Goal: Task Accomplishment & Management: Manage account settings

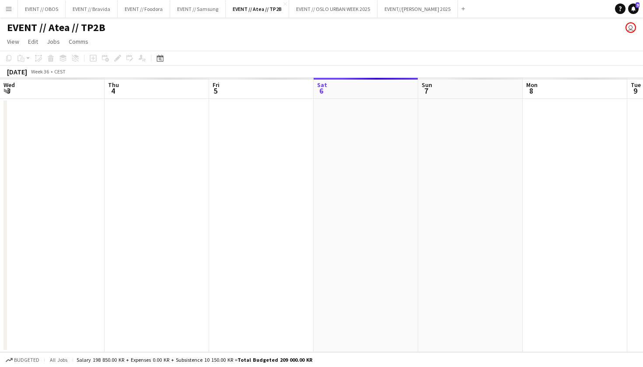
scroll to position [0, 209]
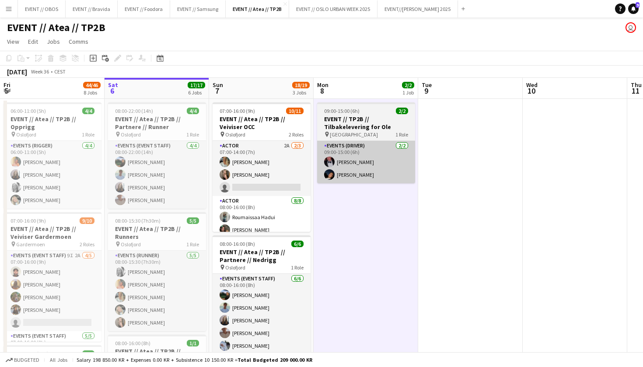
click at [339, 180] on app-card-role "Events (Driver) [DATE] 09:00-15:00 (6h) [PERSON_NAME]" at bounding box center [366, 162] width 98 height 42
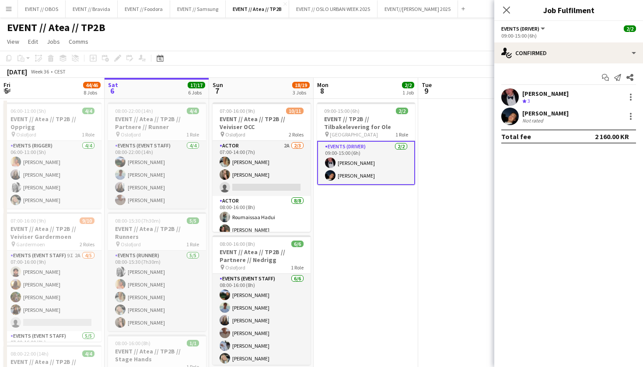
click at [507, 116] on app-user-avatar at bounding box center [509, 116] width 17 height 17
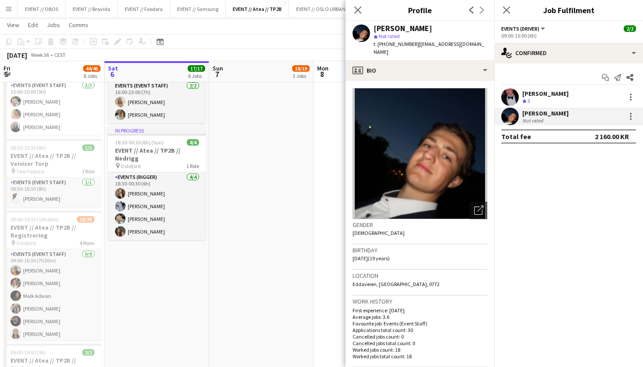
scroll to position [0, 209]
click at [150, 274] on app-date-cell "08:00-22:00 (14h) 4/4 EVENT // Atea // TP2B // Partnere // Runner pin Oslofjord…" at bounding box center [157, 87] width 105 height 862
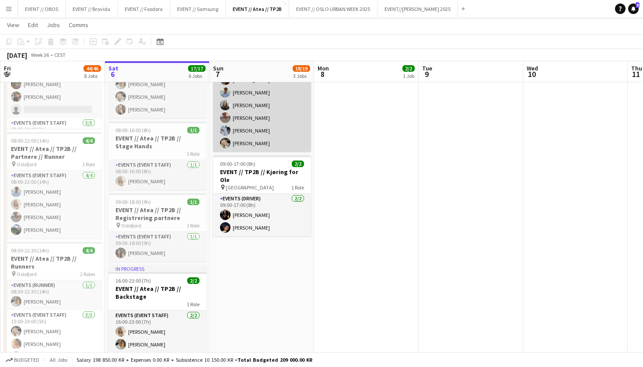
scroll to position [121, 0]
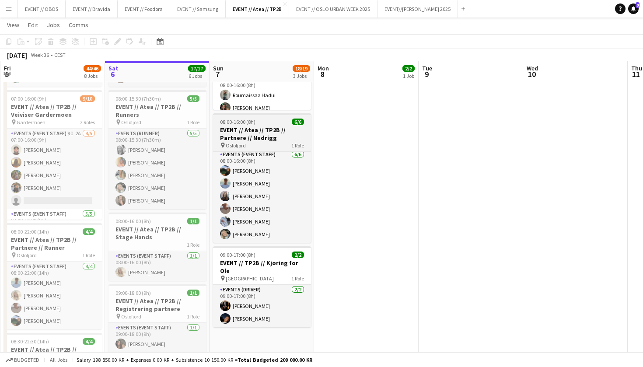
click at [241, 139] on h3 "EVENT // Atea // TP2B // Partnere // Nedrigg" at bounding box center [262, 134] width 98 height 16
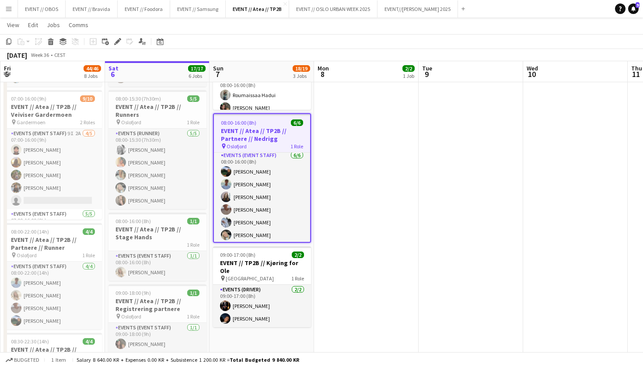
click at [116, 47] on app-toolbar "Copy Paste Paste Command V Paste with crew Command Shift V Paste linked Job [GE…" at bounding box center [321, 41] width 643 height 15
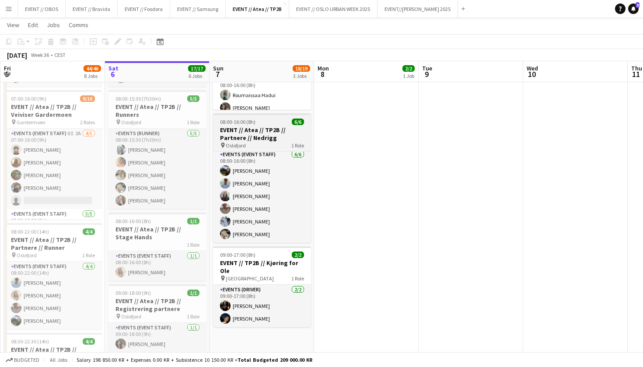
scroll to position [122, 0]
click at [268, 143] on div "pin [GEOGRAPHIC_DATA] 1 Role" at bounding box center [262, 144] width 98 height 7
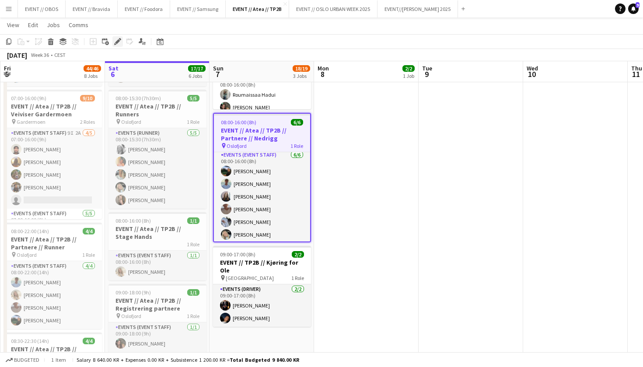
click at [115, 44] on icon at bounding box center [115, 44] width 2 height 2
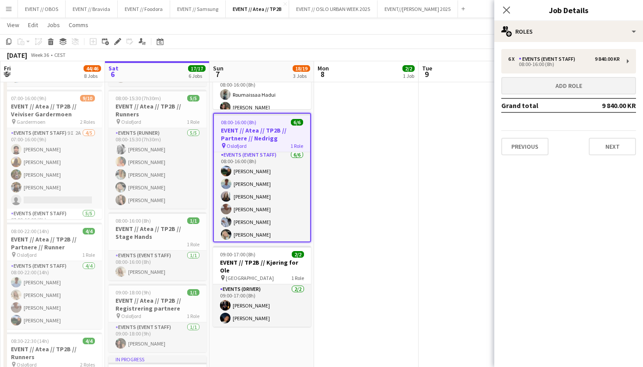
click at [537, 77] on button "Add role" at bounding box center [568, 85] width 135 height 17
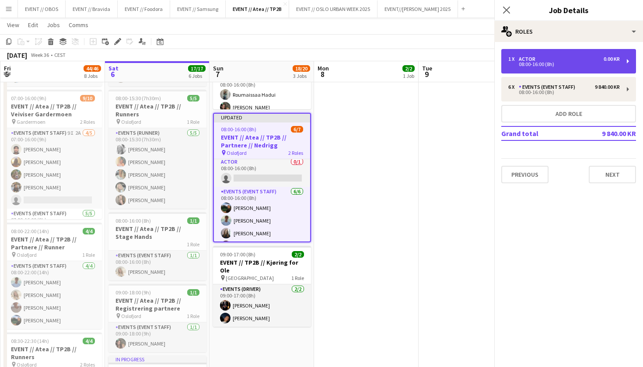
click at [536, 69] on div "1 x Actor 0.00 KR 08:00-16:00 (8h)" at bounding box center [568, 61] width 135 height 24
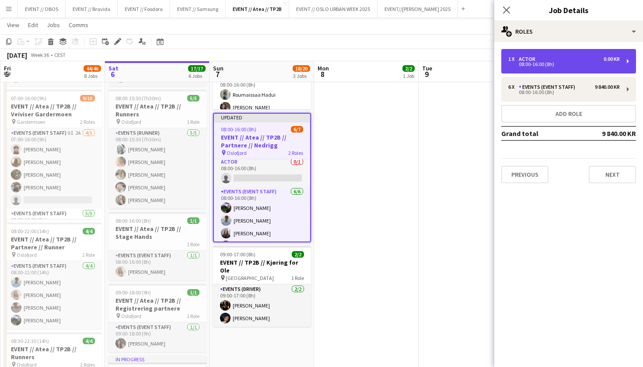
click at [535, 68] on div "1 x Actor 0.00 KR 08:00-16:00 (8h)" at bounding box center [568, 61] width 135 height 24
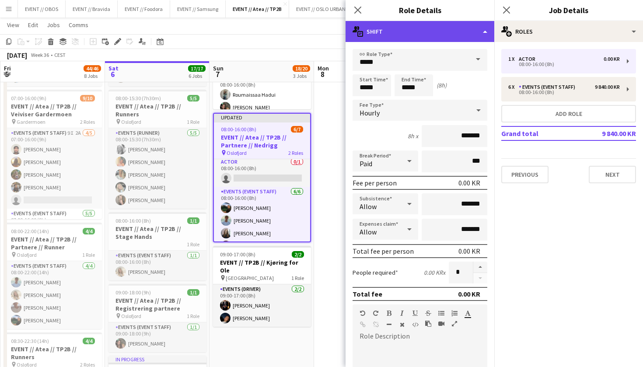
click at [432, 37] on div "multiple-actions-text Shift" at bounding box center [420, 31] width 149 height 21
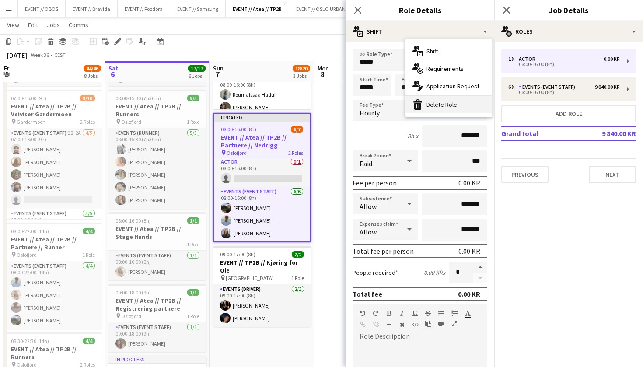
click at [432, 101] on div "bin-2 Delete Role" at bounding box center [449, 104] width 87 height 17
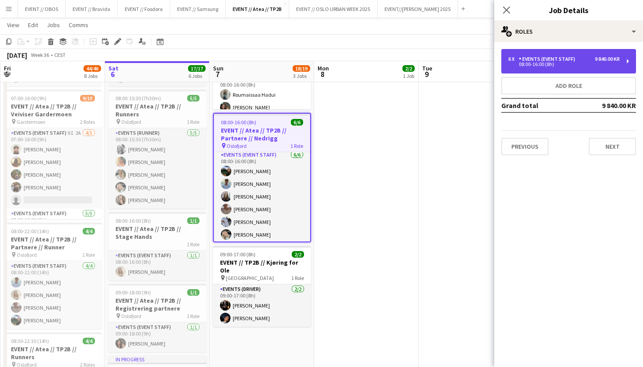
click at [564, 66] on div "08:00-16:00 (8h)" at bounding box center [564, 64] width 112 height 4
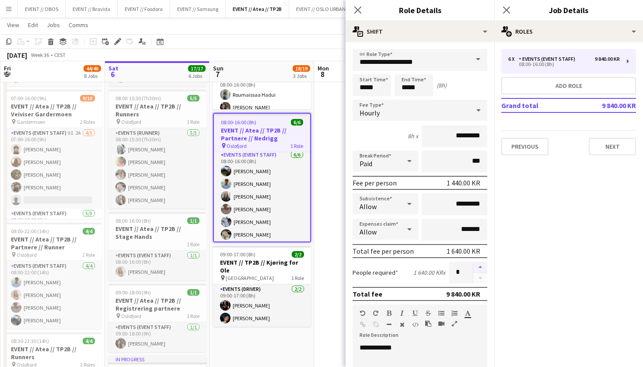
click at [484, 268] on button "button" at bounding box center [480, 267] width 14 height 11
type input "*"
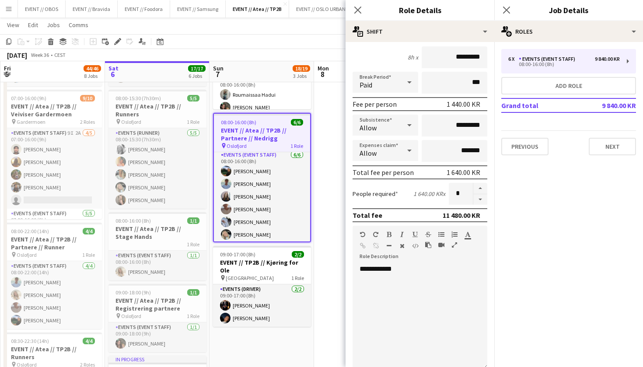
scroll to position [180, 0]
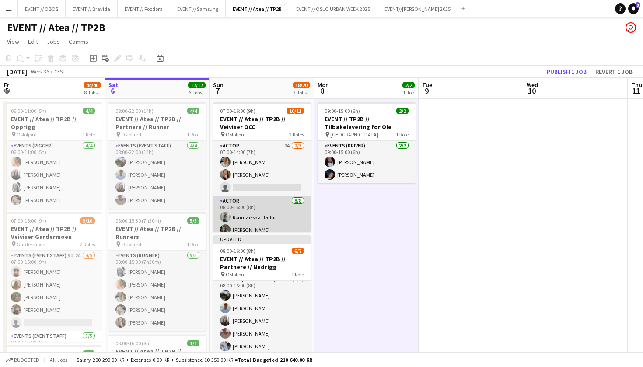
scroll to position [0, 0]
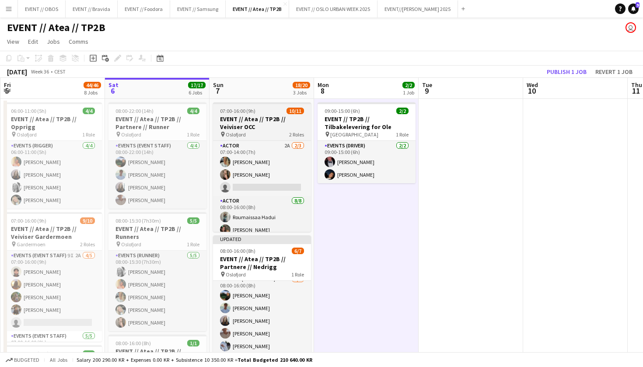
click at [241, 125] on h3 "EVENT // Atea // TP2B // Veiviser OCC" at bounding box center [262, 123] width 98 height 16
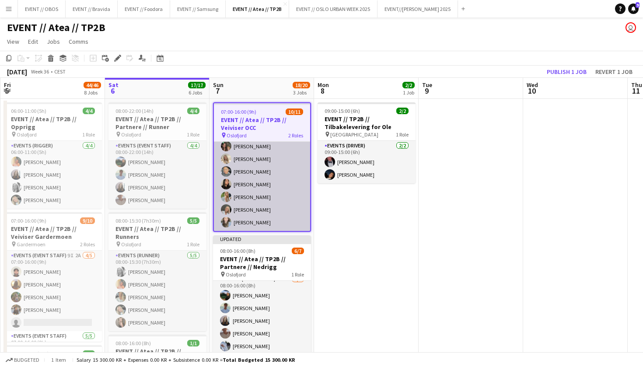
click at [255, 179] on app-card-role "Actor [DATE] 08:00-16:00 (8h) [PERSON_NAME] [PERSON_NAME] [PERSON_NAME] [PERSON…" at bounding box center [262, 171] width 96 height 119
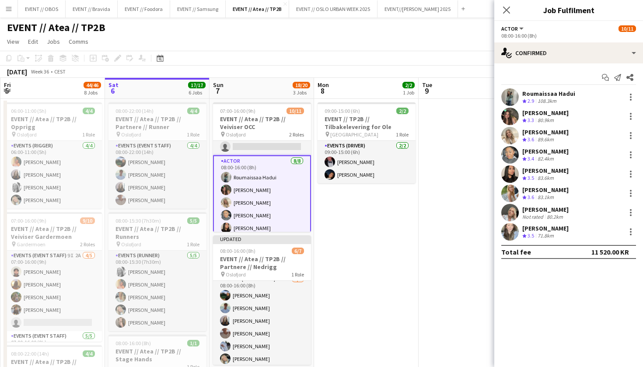
scroll to position [29, 0]
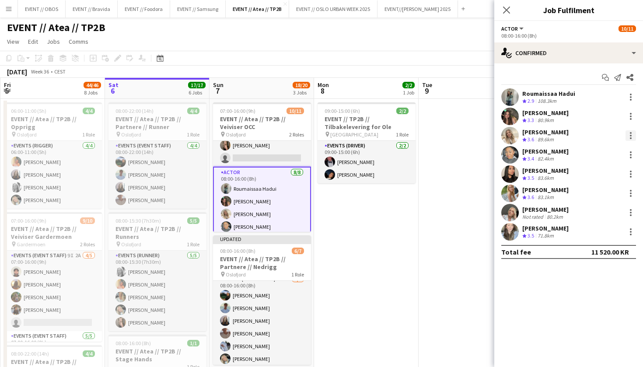
click at [631, 136] on div at bounding box center [631, 136] width 2 height 2
click at [597, 240] on button "Remove" at bounding box center [602, 235] width 68 height 21
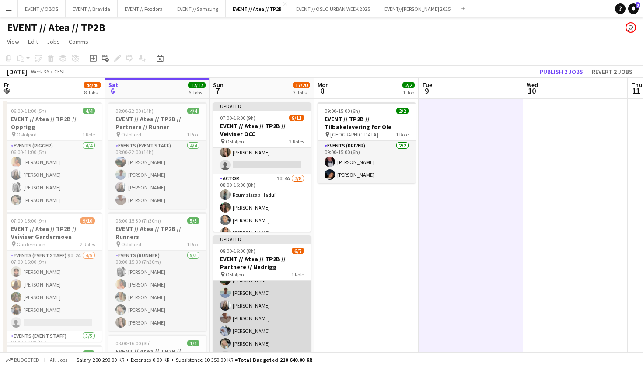
scroll to position [22, 0]
click at [244, 314] on app-card-role "Events (Event Staff) 4I 7A [DATE] 08:00-16:00 (8h) [PERSON_NAME] [PERSON_NAME] …" at bounding box center [262, 312] width 98 height 106
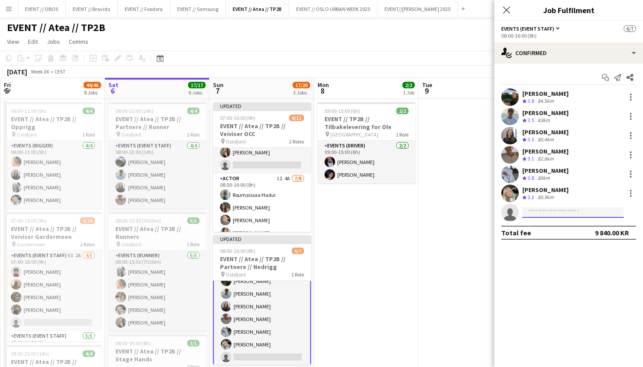
click at [565, 209] on input at bounding box center [572, 212] width 101 height 10
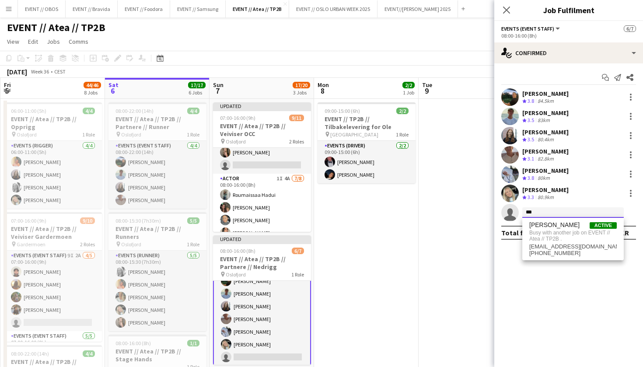
type input "***"
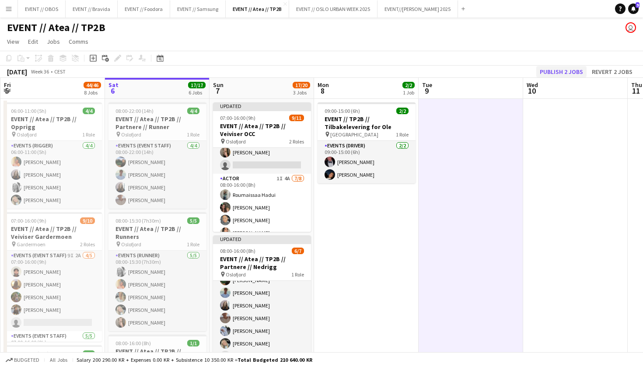
click at [585, 72] on button "Publish 2 jobs" at bounding box center [561, 71] width 50 height 11
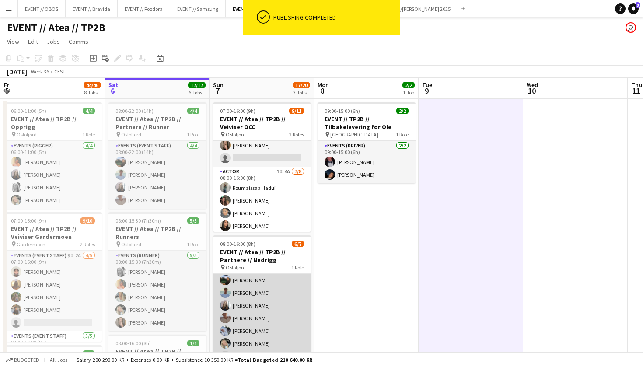
scroll to position [15, 0]
click at [272, 310] on app-card-role "Events (Event Staff) 4I 7A [DATE] 08:00-16:00 (8h) [PERSON_NAME] [PERSON_NAME] …" at bounding box center [262, 312] width 98 height 106
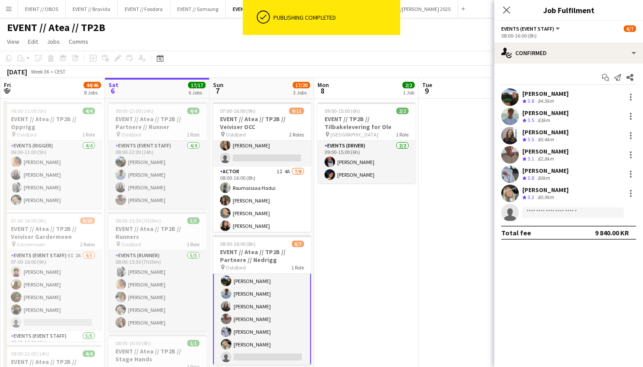
click at [551, 204] on app-invite-slot "single-neutral-actions" at bounding box center [568, 212] width 149 height 17
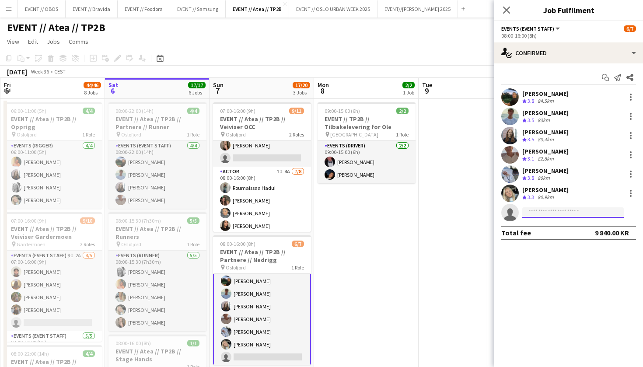
click at [555, 210] on input at bounding box center [572, 212] width 101 height 10
type input "******"
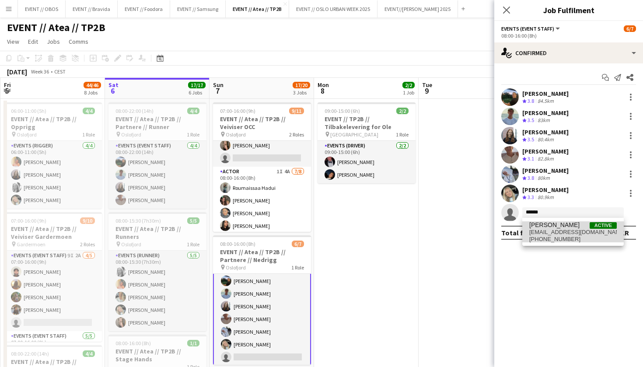
drag, startPoint x: 552, startPoint y: 226, endPoint x: 549, endPoint y: 231, distance: 5.3
click at [549, 231] on span "[EMAIL_ADDRESS][DOMAIN_NAME]" at bounding box center [572, 232] width 87 height 7
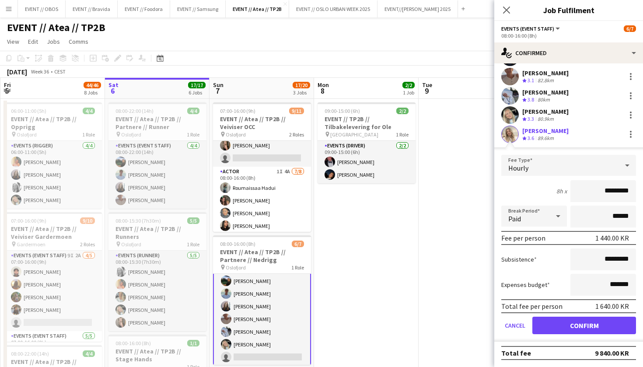
scroll to position [78, 0]
click at [570, 332] on button "Confirm" at bounding box center [584, 325] width 104 height 17
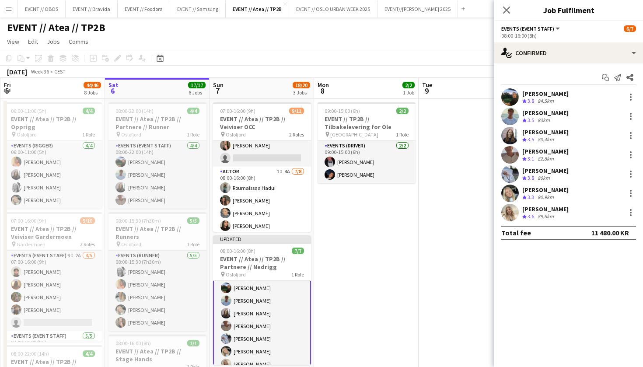
scroll to position [0, 0]
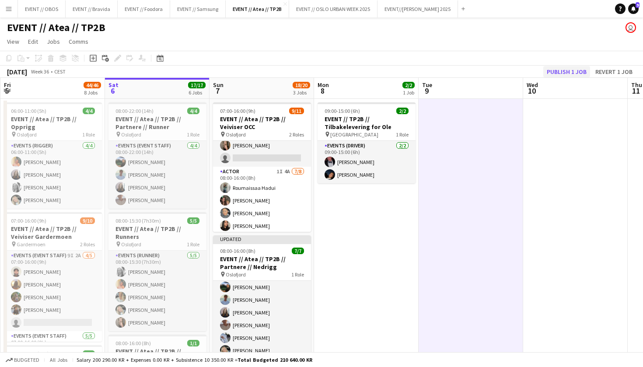
click at [556, 75] on button "Publish 1 job" at bounding box center [566, 71] width 47 height 11
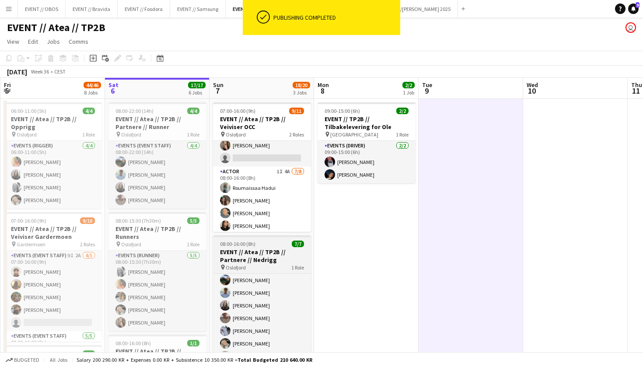
click at [250, 252] on h3 "EVENT // Atea // TP2B // Partnere // Nedrigg" at bounding box center [262, 256] width 98 height 16
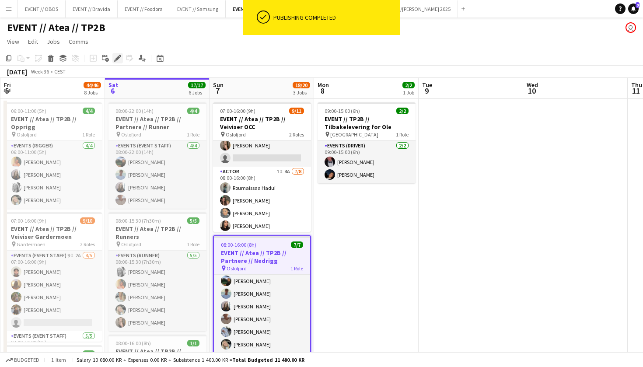
click at [117, 58] on icon at bounding box center [117, 58] width 5 height 5
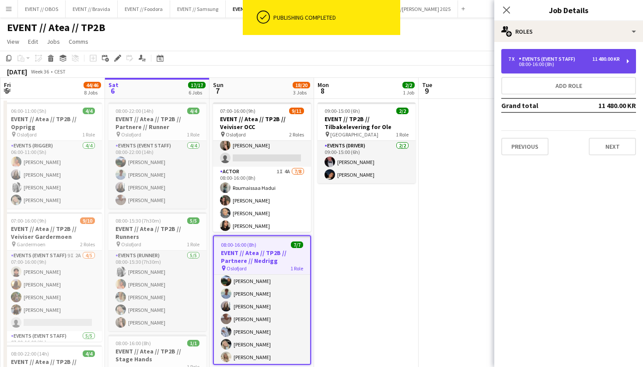
click at [511, 62] on div "08:00-16:00 (8h)" at bounding box center [564, 64] width 112 height 4
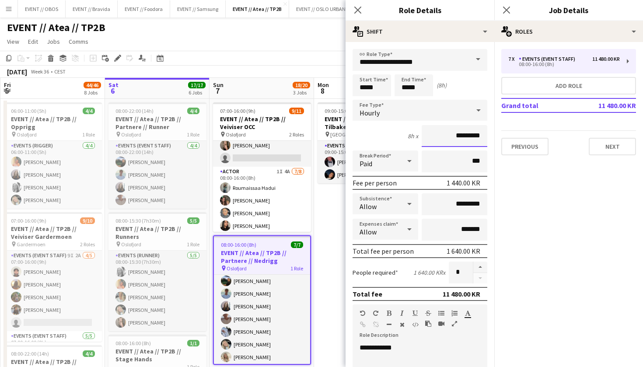
drag, startPoint x: 458, startPoint y: 137, endPoint x: 450, endPoint y: 137, distance: 8.3
click at [450, 137] on input "*********" at bounding box center [455, 136] width 66 height 22
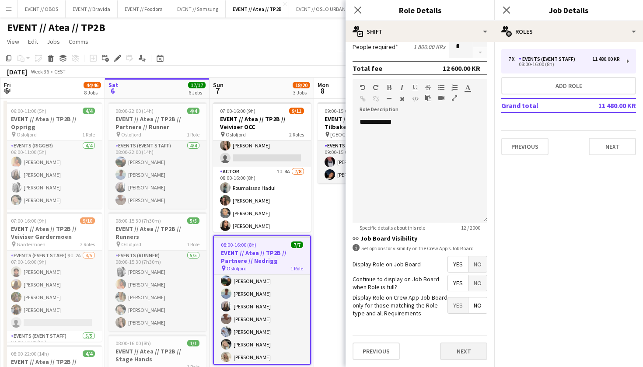
type input "*********"
click at [449, 357] on button "Next" at bounding box center [463, 351] width 47 height 17
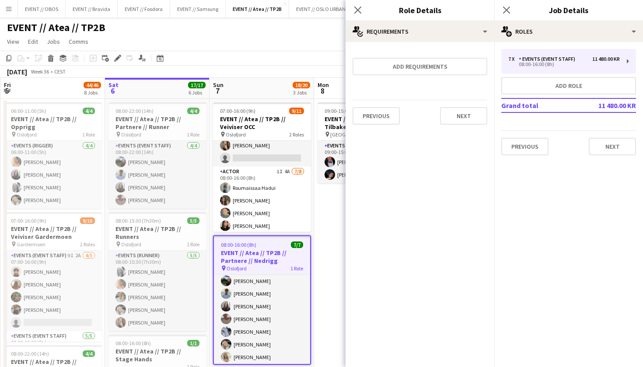
scroll to position [0, 0]
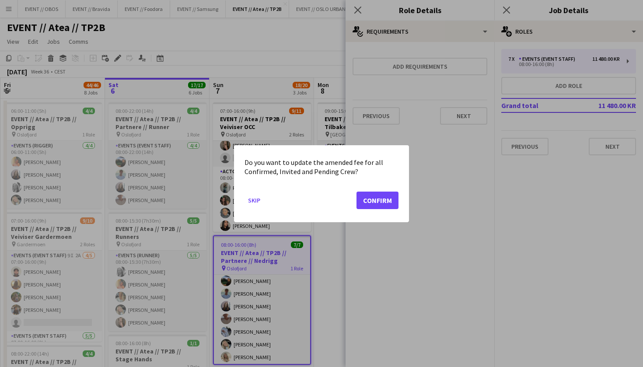
click at [375, 195] on button "Confirm" at bounding box center [378, 199] width 42 height 17
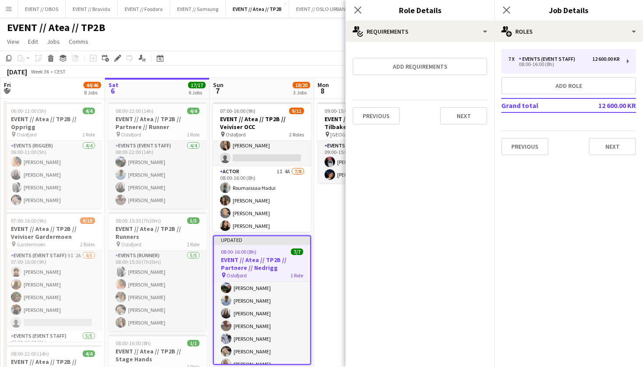
click at [346, 195] on mat-expansion-panel "medal-empty Requirements Add requirements Previous Next" at bounding box center [420, 204] width 149 height 325
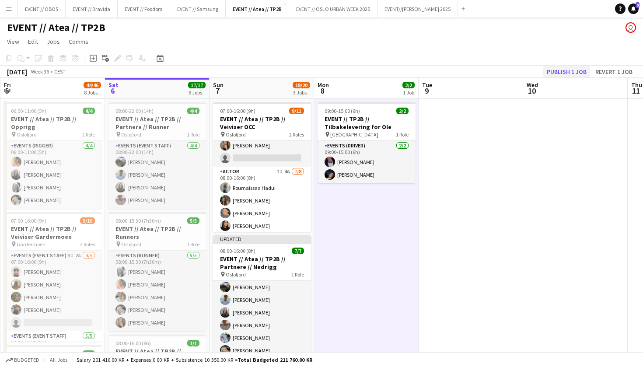
click at [568, 72] on button "Publish 1 job" at bounding box center [566, 71] width 47 height 11
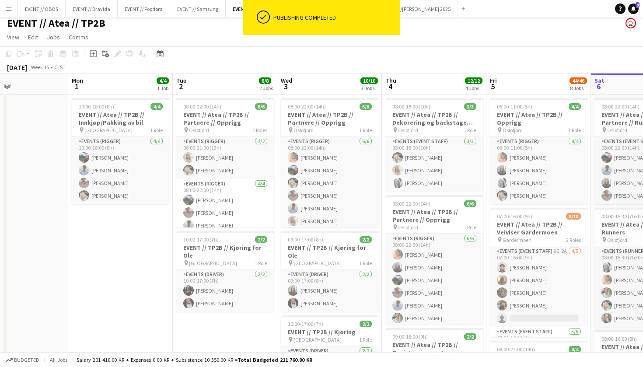
scroll to position [3, 0]
click at [219, 109] on span "08:00-22:00 (14h)" at bounding box center [202, 107] width 38 height 7
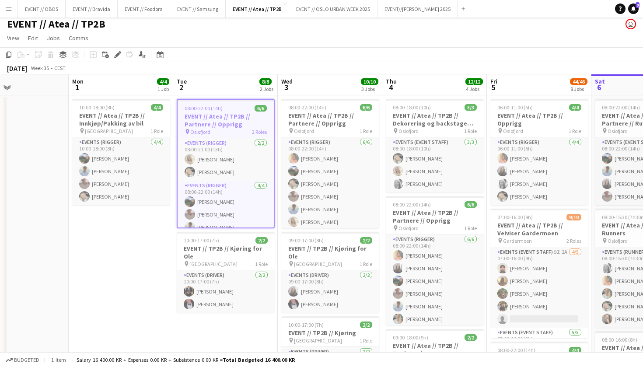
click at [112, 56] on div "Add job Add linked Job Edit Edit linked Job Applicants" at bounding box center [113, 54] width 67 height 10
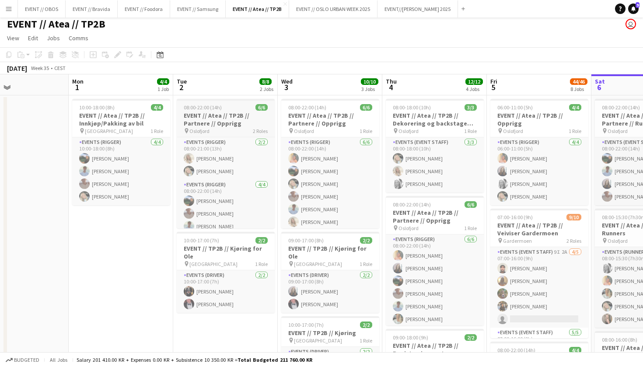
click at [197, 111] on app-job-card "08:00-22:00 (14h) 6/6 EVENT // Atea // TP2B // Partnere // Opprigg pin Oslofjor…" at bounding box center [226, 163] width 98 height 129
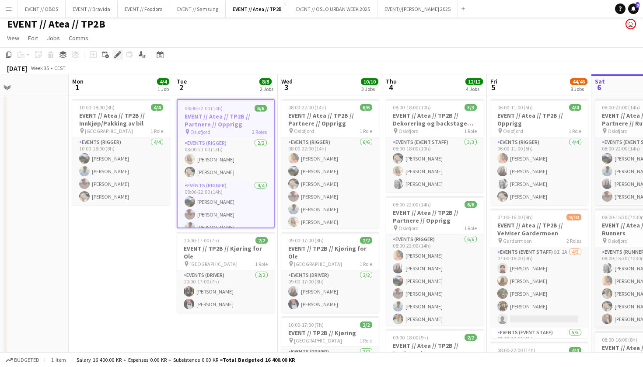
click at [116, 54] on icon "Edit" at bounding box center [117, 54] width 7 height 7
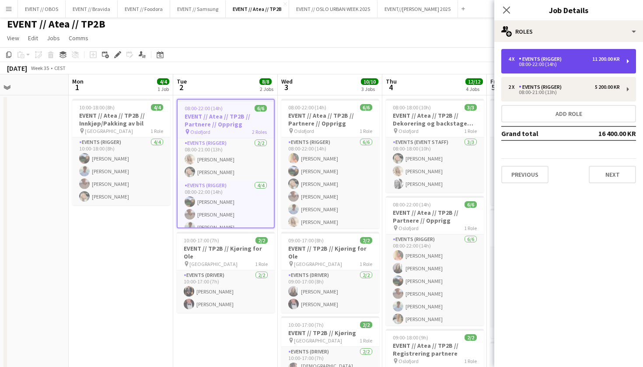
click at [519, 60] on div "4 x Events (Rigger) 11 200.00 KR" at bounding box center [564, 59] width 112 height 6
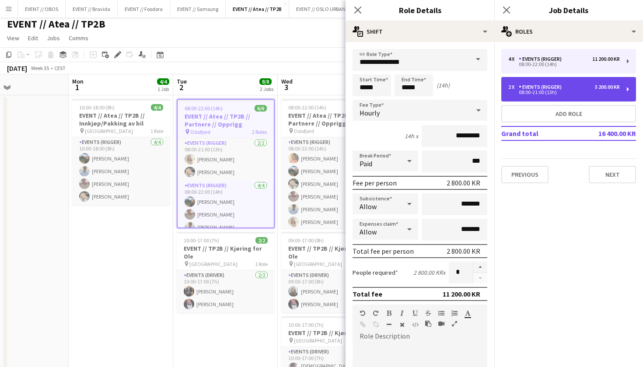
click at [534, 85] on div "Events (Rigger)" at bounding box center [542, 87] width 46 height 6
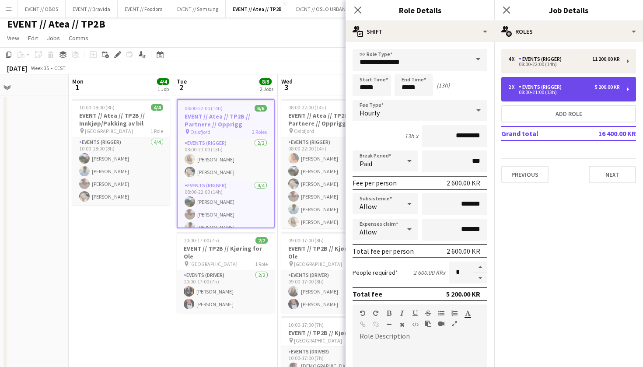
type input "*****"
type input "*"
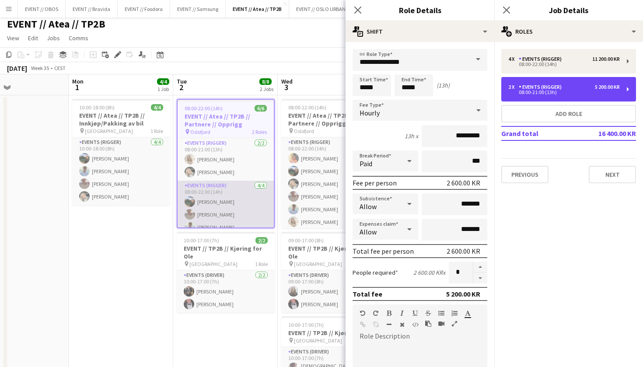
scroll to position [0, 295]
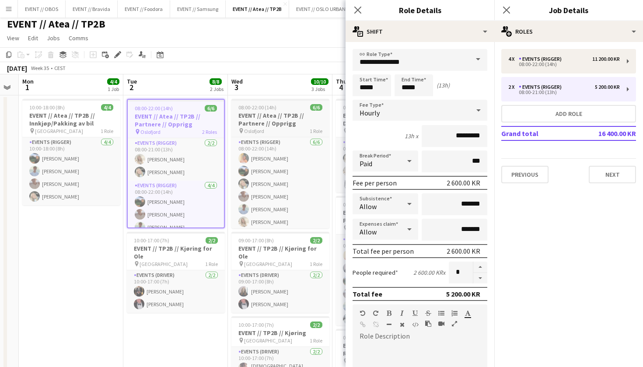
click at [271, 120] on h3 "EVENT // Atea // TP2B // Partnere // Opprigg" at bounding box center [280, 120] width 98 height 16
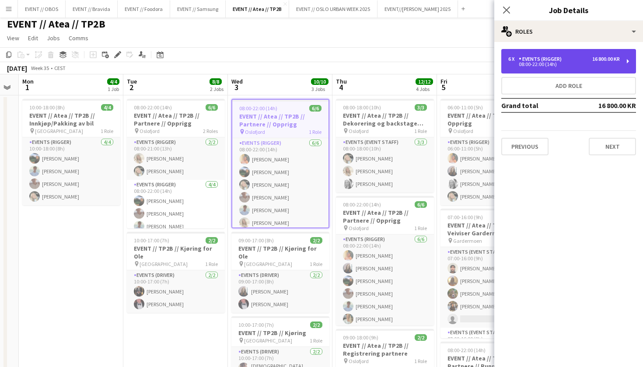
click at [528, 60] on div "Events (Rigger)" at bounding box center [542, 59] width 46 height 6
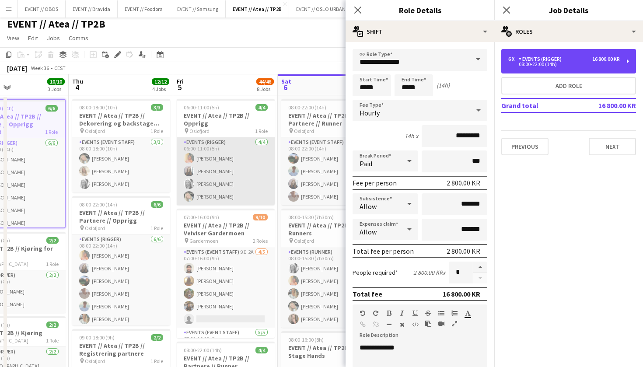
scroll to position [0, 366]
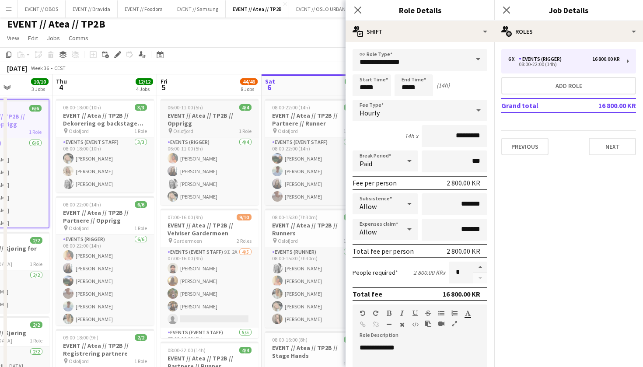
click at [227, 125] on h3 "EVENT // Atea // TP2B // Opprigg" at bounding box center [210, 120] width 98 height 16
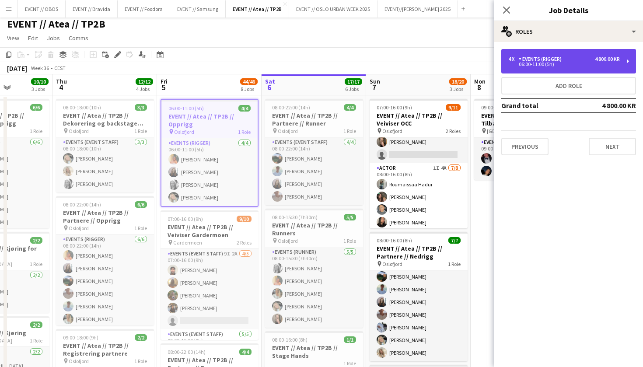
click at [592, 55] on div "4 x Events (Rigger) 4 800.00 KR 06:00-11:00 (5h)" at bounding box center [568, 61] width 135 height 24
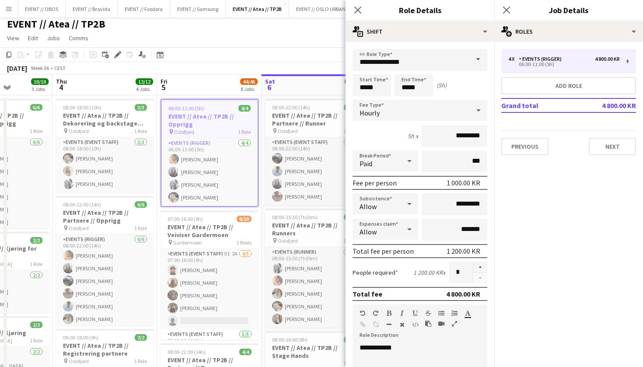
click at [256, 50] on app-toolbar "Copy Paste Paste Command V Paste with crew Command Shift V Paste linked Job [GE…" at bounding box center [321, 54] width 643 height 15
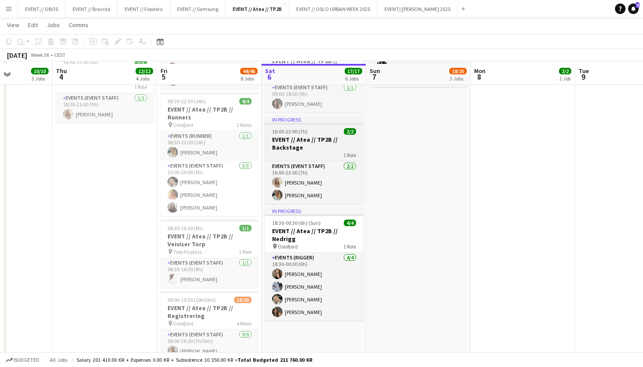
scroll to position [367, 0]
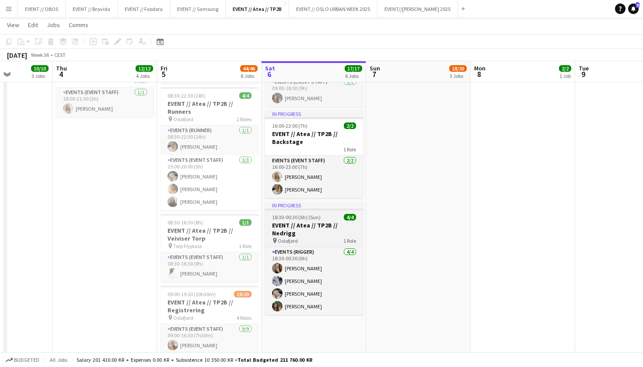
click at [287, 225] on h3 "EVENT // Atea // TP2B // Nedrigg" at bounding box center [314, 229] width 98 height 16
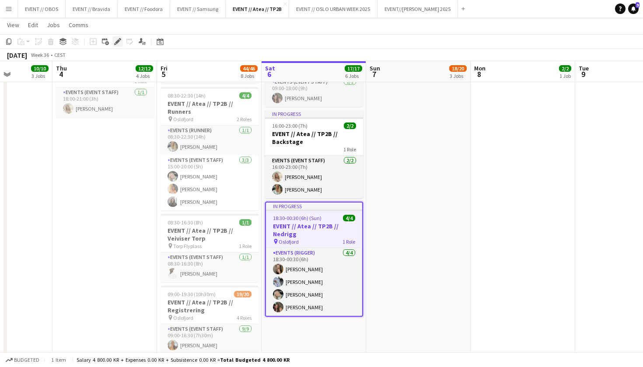
click at [118, 38] on div "Edit" at bounding box center [117, 41] width 10 height 10
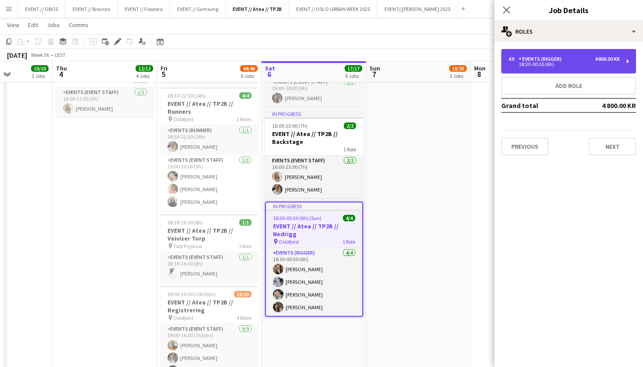
click at [525, 60] on div "Events (Rigger)" at bounding box center [542, 59] width 46 height 6
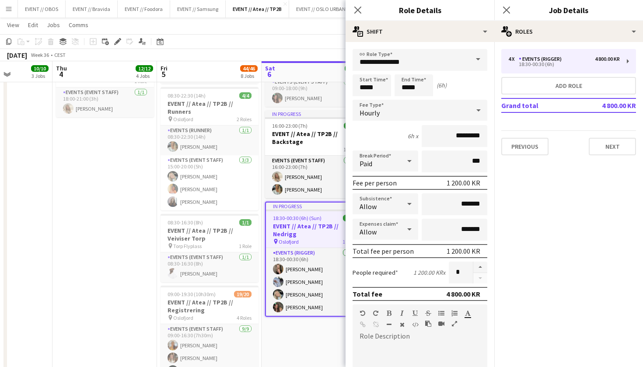
click at [291, 33] on app-page-menu "View Day view expanded Day view collapsed Month view Date picker Jump to [DATE]…" at bounding box center [321, 25] width 643 height 17
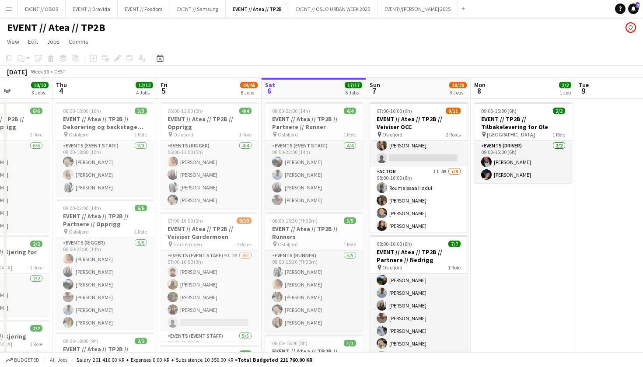
scroll to position [0, 0]
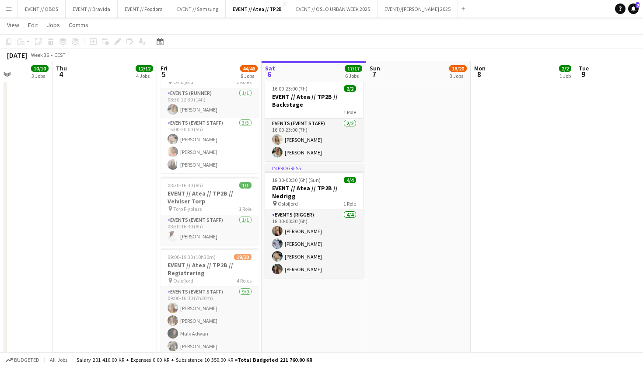
scroll to position [399, 0]
